Goal: Information Seeking & Learning: Learn about a topic

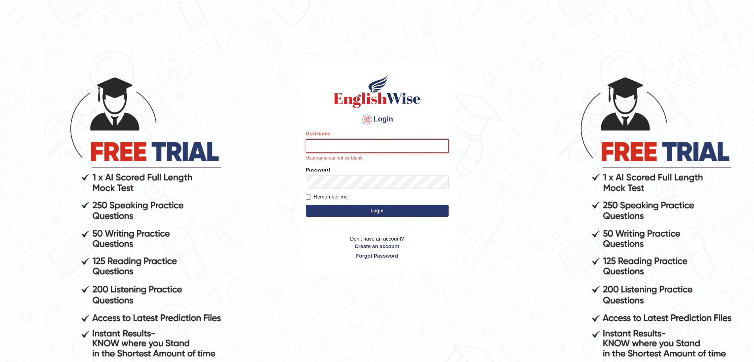
type input "surajshrestha100"
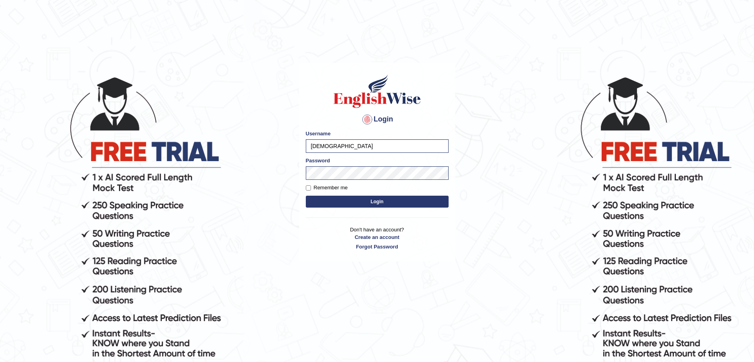
click at [333, 201] on button "Login" at bounding box center [377, 201] width 143 height 12
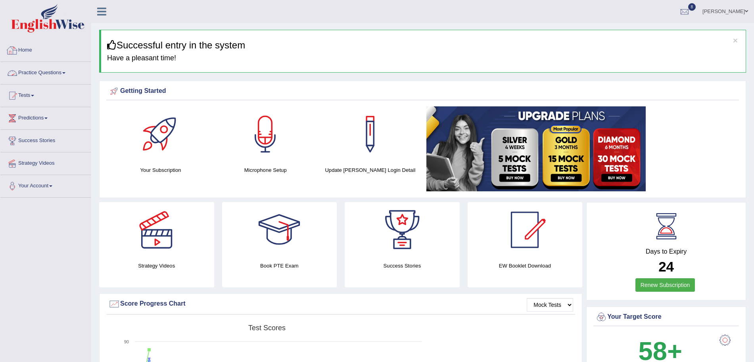
click at [59, 79] on link "Practice Questions" at bounding box center [45, 72] width 90 height 20
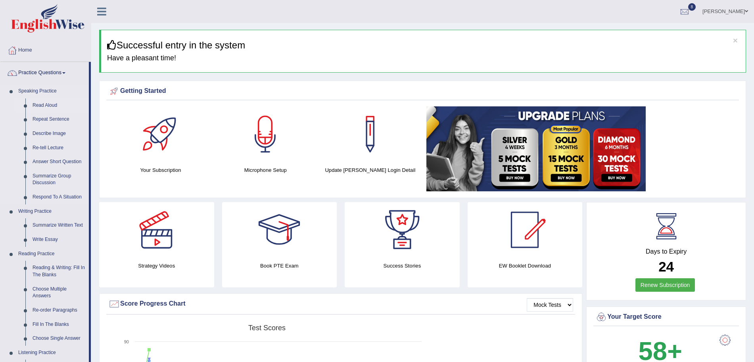
click at [46, 105] on link "Read Aloud" at bounding box center [59, 105] width 60 height 14
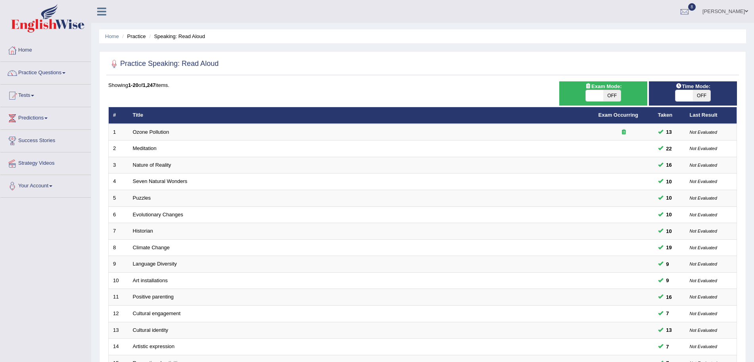
click at [605, 97] on span "OFF" at bounding box center [611, 95] width 17 height 11
checkbox input "true"
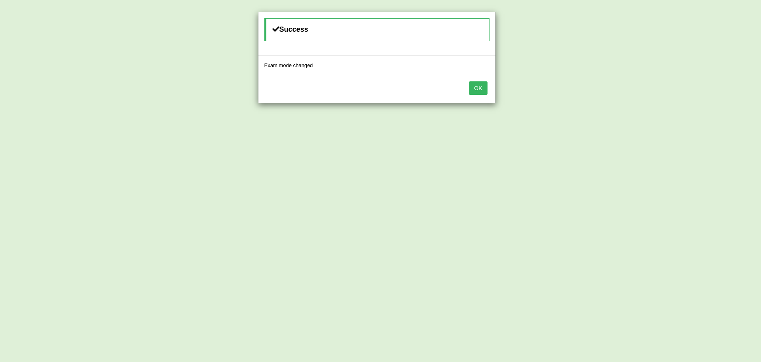
click at [476, 90] on button "OK" at bounding box center [478, 87] width 18 height 13
